Goal: Participate in discussion: Engage in conversation with other users on a specific topic

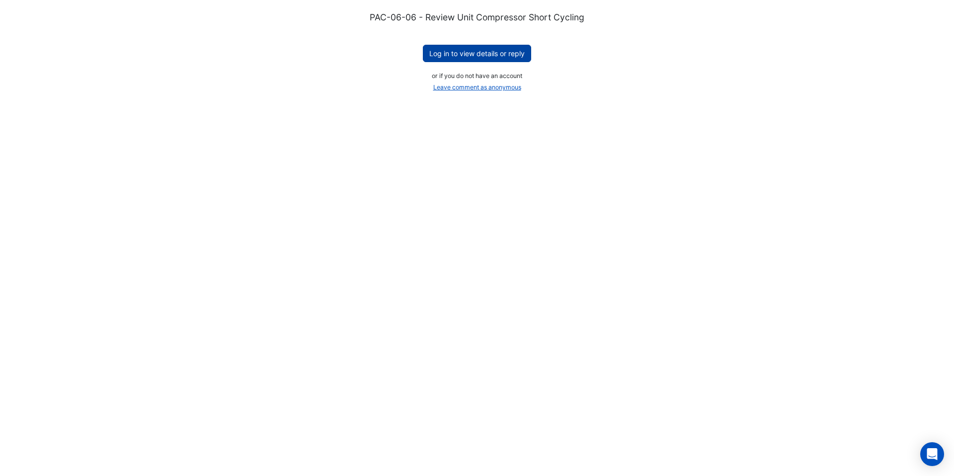
click at [439, 54] on button "Log in to view details or reply" at bounding box center [477, 53] width 108 height 17
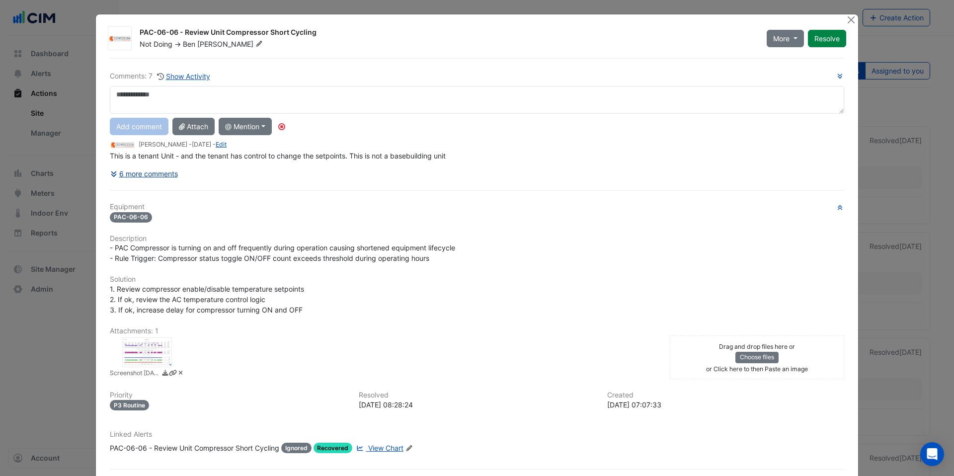
click at [166, 175] on button "6 more comments" at bounding box center [144, 173] width 69 height 17
